Goal: Information Seeking & Learning: Learn about a topic

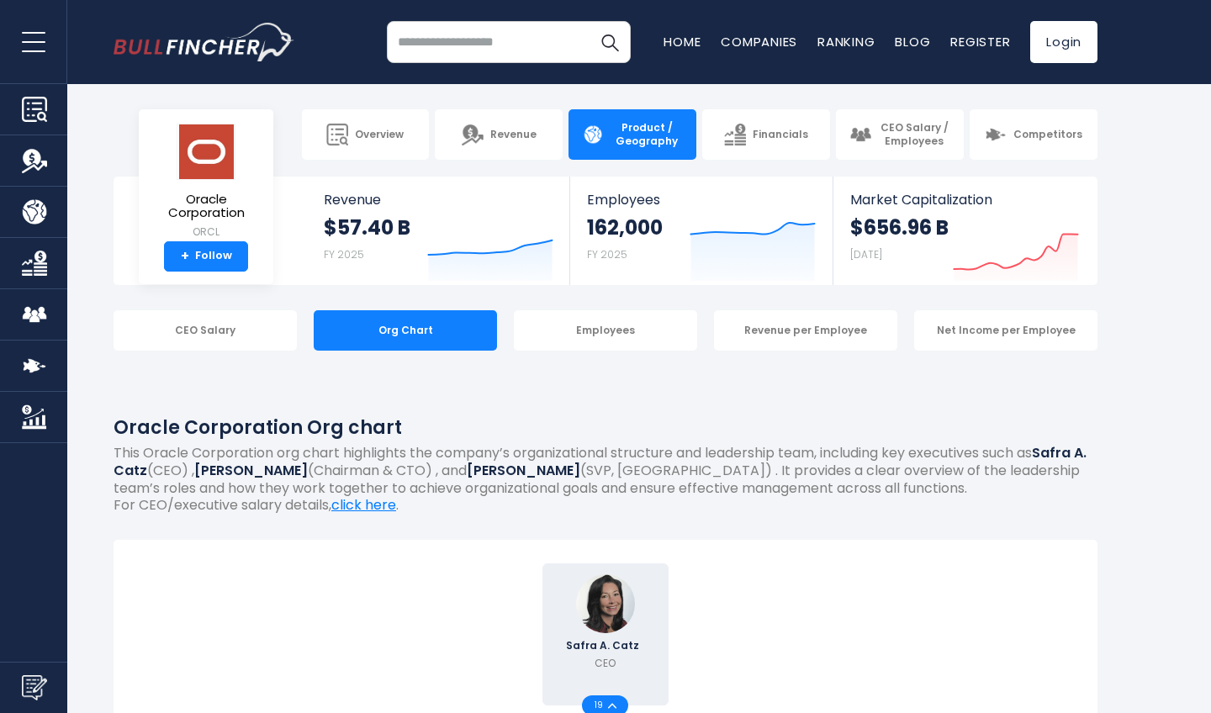
click at [622, 129] on span "Product / Geography" at bounding box center [647, 134] width 72 height 26
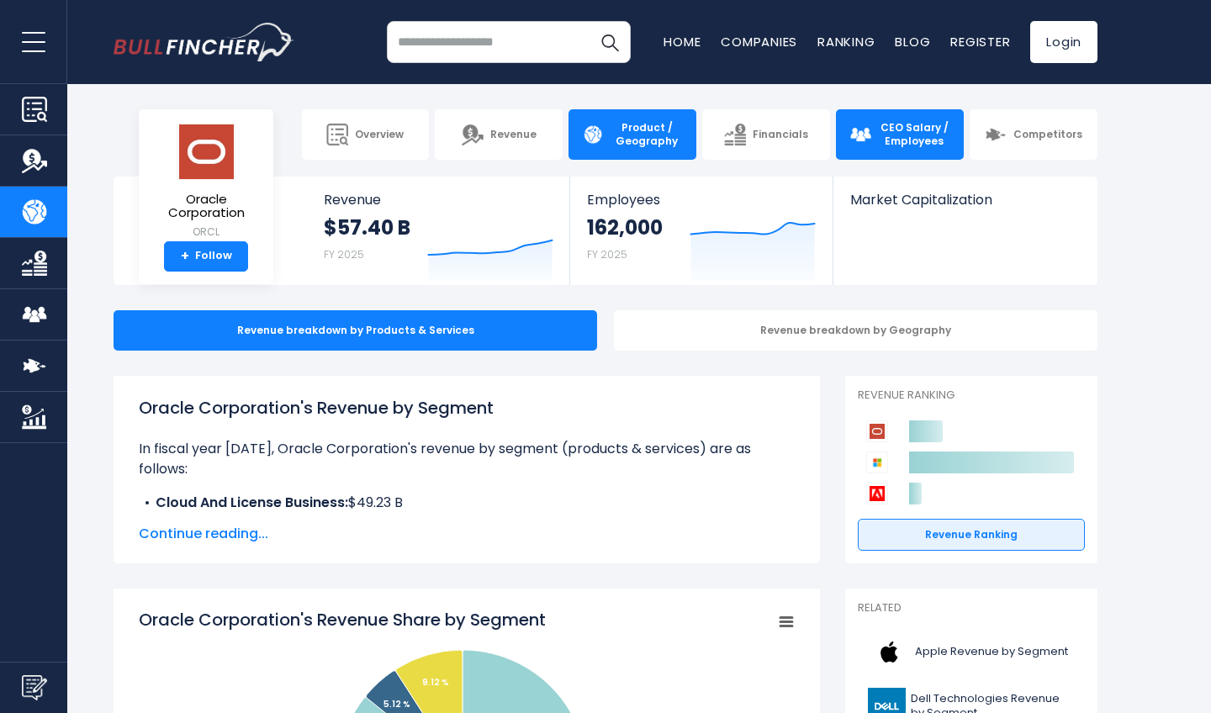
click at [923, 129] on span "CEO Salary / Employees" at bounding box center [914, 134] width 72 height 26
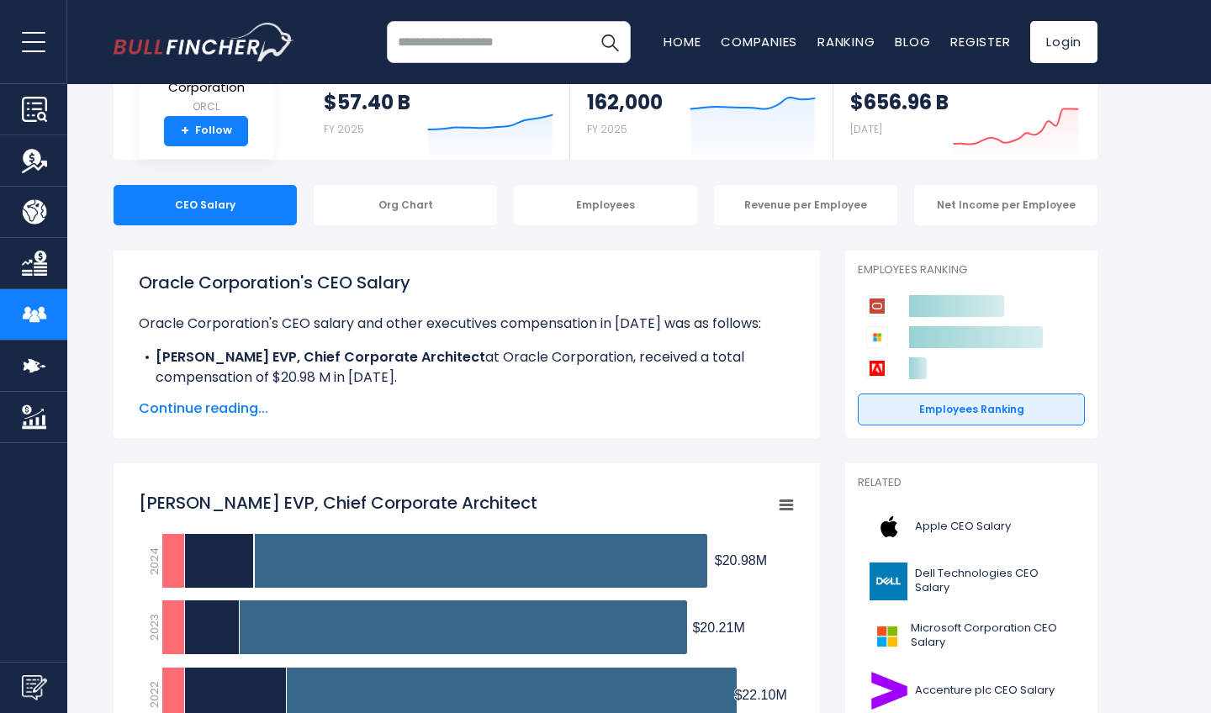
scroll to position [130, 0]
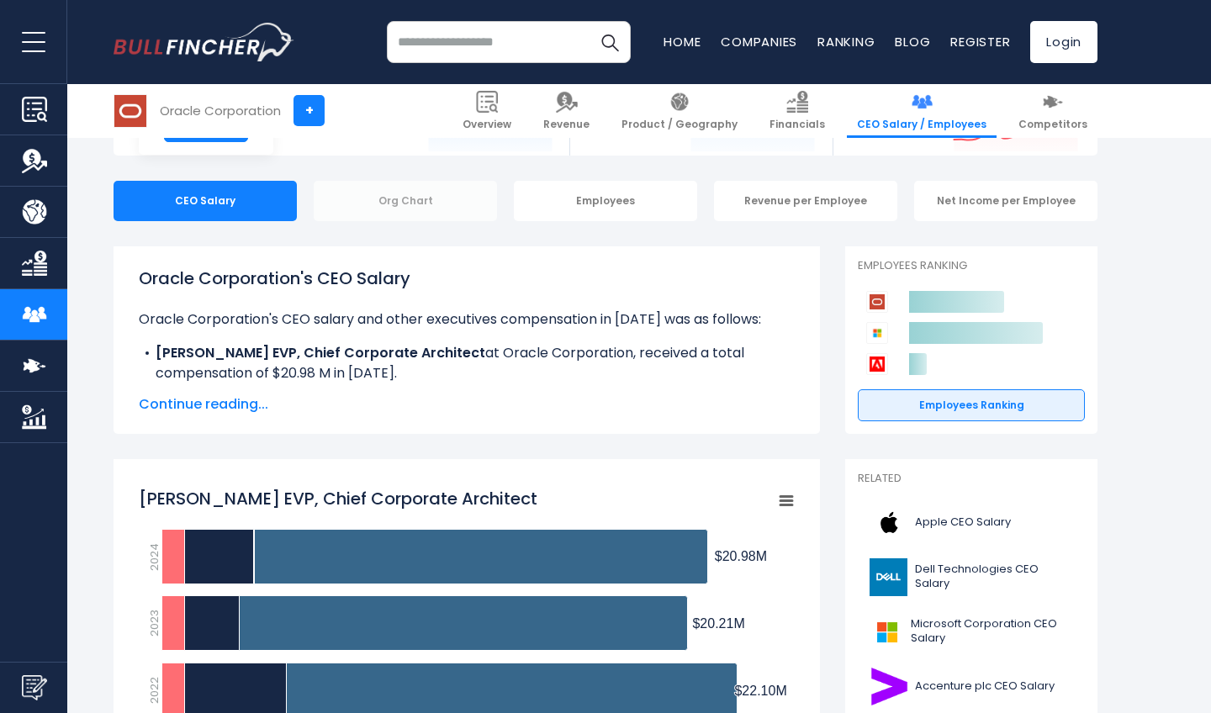
click at [423, 202] on div "Org Chart" at bounding box center [405, 201] width 183 height 40
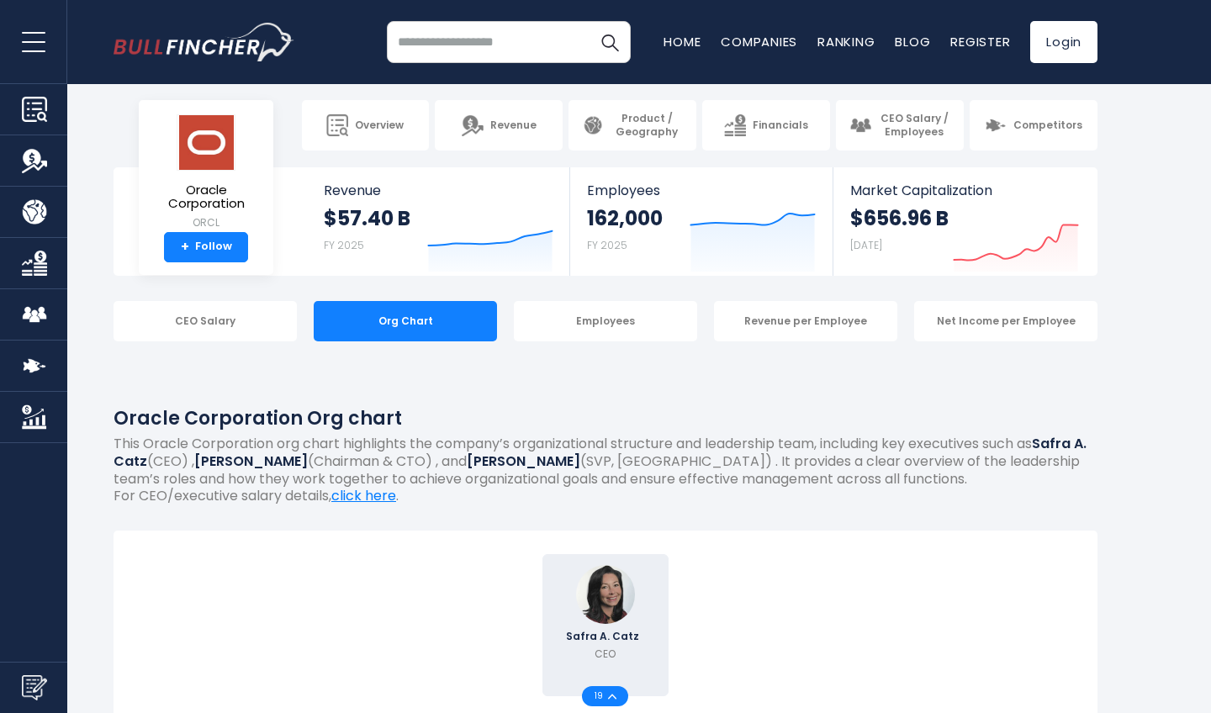
scroll to position [9, 0]
click at [592, 319] on div "Employees" at bounding box center [605, 321] width 183 height 40
